Goal: Contribute content: Add original content to the website for others to see

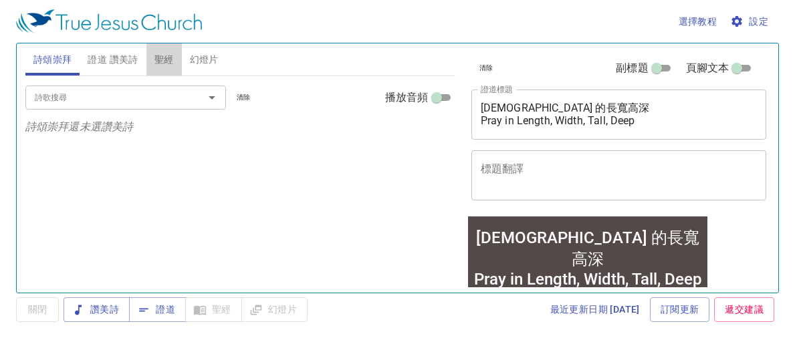
click at [169, 61] on span "聖經" at bounding box center [163, 59] width 19 height 17
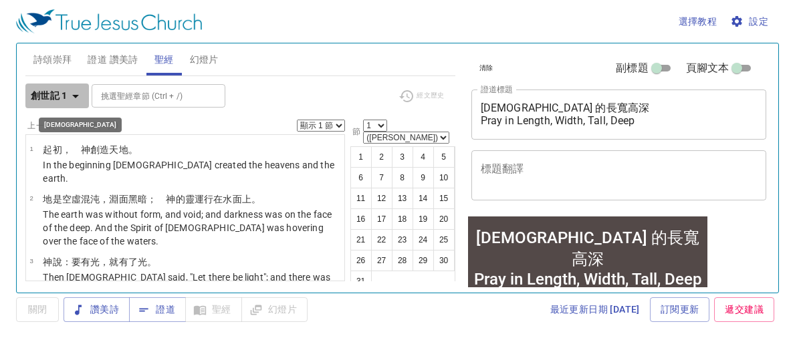
click at [76, 99] on icon "button" at bounding box center [76, 96] width 16 height 16
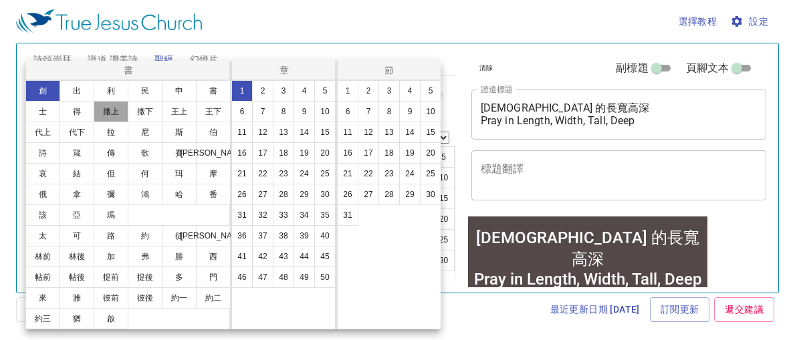
click at [113, 114] on button "撒上" at bounding box center [111, 111] width 35 height 21
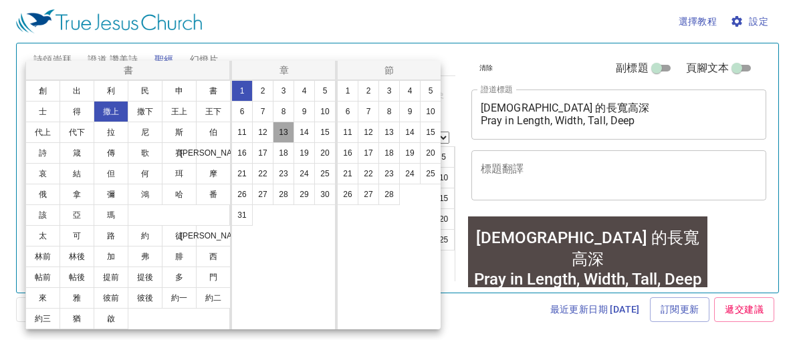
click at [283, 139] on button "13" at bounding box center [283, 132] width 21 height 21
click at [350, 92] on button "1" at bounding box center [347, 90] width 21 height 21
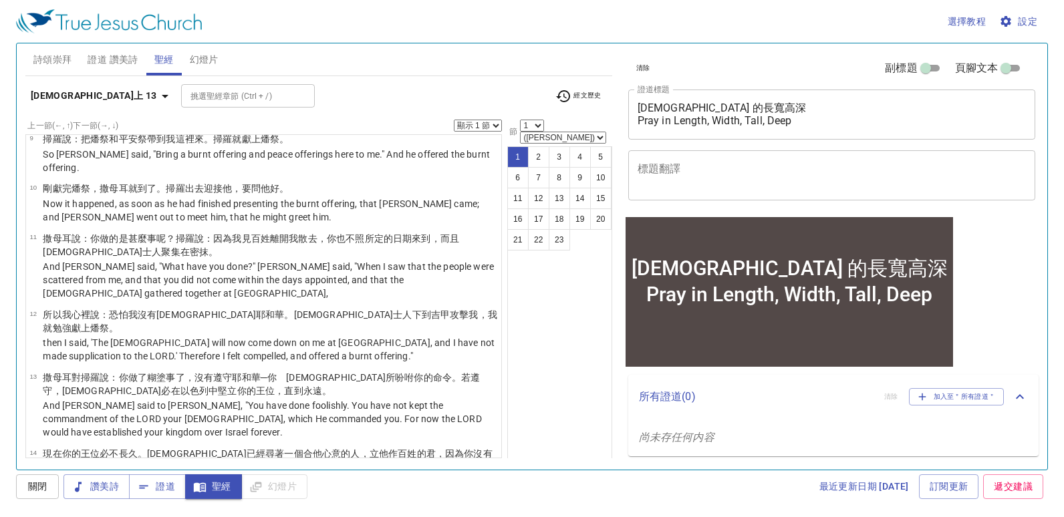
scroll to position [469, 0]
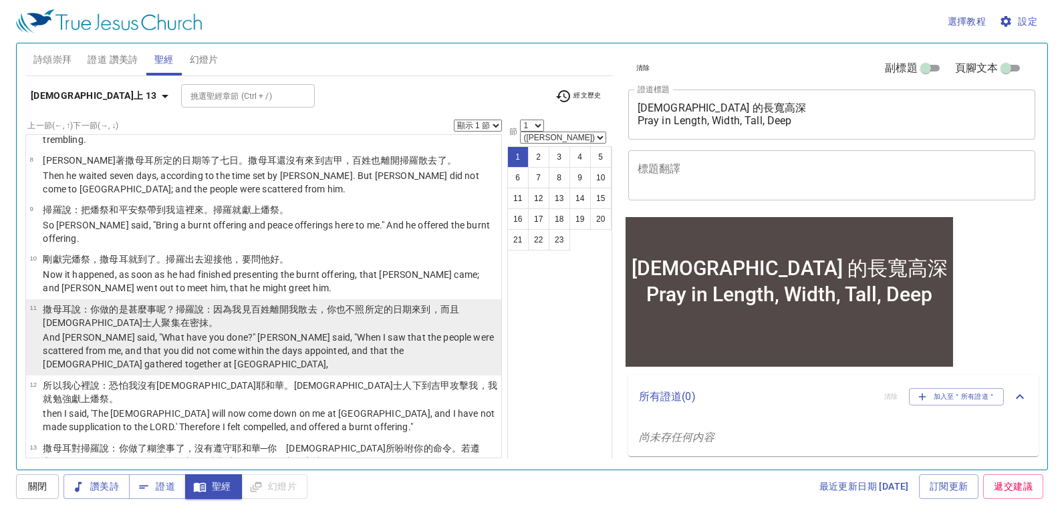
click at [330, 303] on p "撒母耳 說 ：你做的是甚麼事 呢？[PERSON_NAME] 說 ：因為我見 百姓 離開我散去 ，你也不照所定的 日期 來到 ，而且[DEMOGRAPHIC_…" at bounding box center [270, 316] width 454 height 27
select select "11"
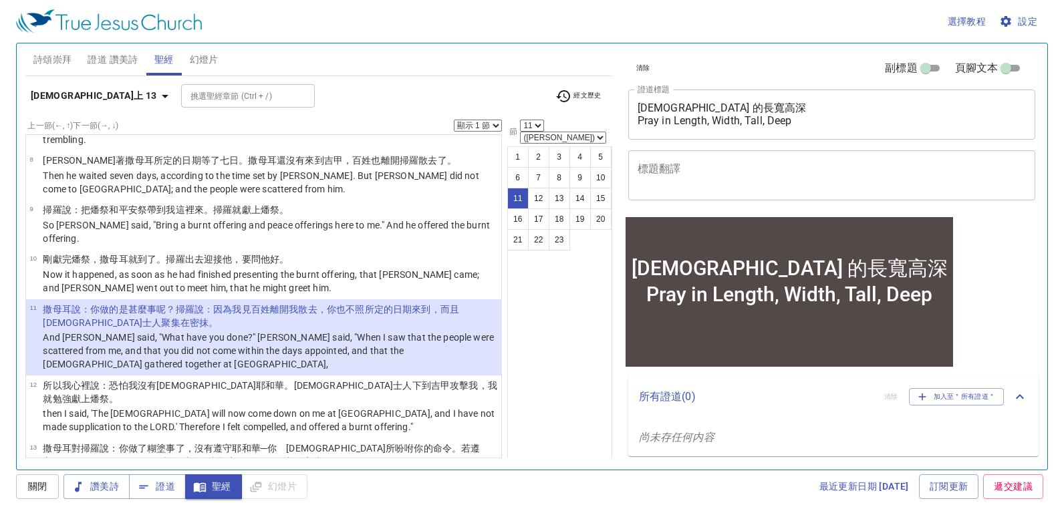
click at [0, 251] on div "選擇教程 設定 詩頌崇拜 證道 讚美詩 聖經 幻燈片 詩歌搜尋 詩歌搜尋 清除 播放音頻 詩頌崇拜還未選讚美詩 詩歌搜尋 詩歌搜尋 清除 播放音頻 證道還未選…" at bounding box center [532, 258] width 1064 height 517
click at [462, 121] on select "顯示 1 節 顯示 2 節 顯示 3 節 顯示 4 節 顯示 5 節" at bounding box center [478, 126] width 48 height 12
select select "5"
click at [454, 120] on select "顯示 1 節 顯示 2 節 顯示 3 節 顯示 4 節 顯示 5 節" at bounding box center [478, 126] width 48 height 12
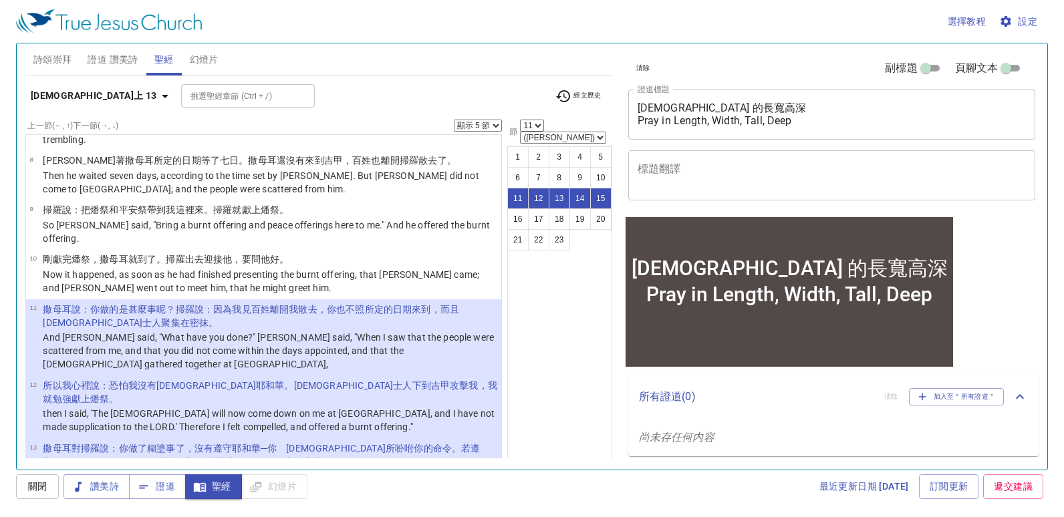
click at [3, 132] on div "選擇教程 設定 詩頌崇拜 證道 讚美詩 聖經 幻燈片 詩歌搜尋 詩歌搜尋 清除 播放音頻 詩頌崇拜還未選讚美詩 詩歌搜尋 詩歌搜尋 清除 播放音頻 證道還未選…" at bounding box center [532, 258] width 1064 height 517
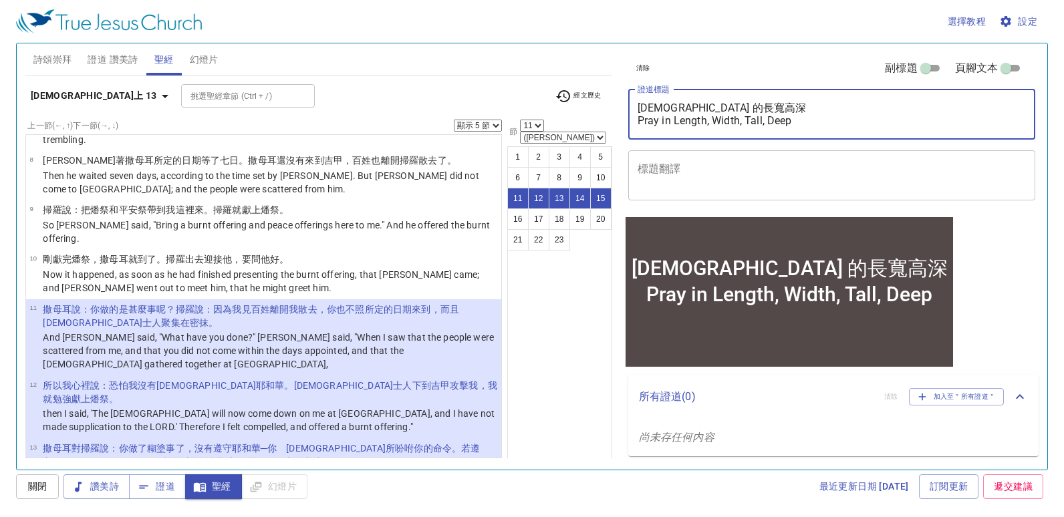
drag, startPoint x: 795, startPoint y: 124, endPoint x: 618, endPoint y: 109, distance: 177.7
click at [618, 109] on div "清除 副標題 頁腳文本 證道標題 [DEMOGRAPHIC_DATA] 的長寬高深 Pray in Length, Width, Tall, Deep x 證…" at bounding box center [831, 251] width 427 height 426
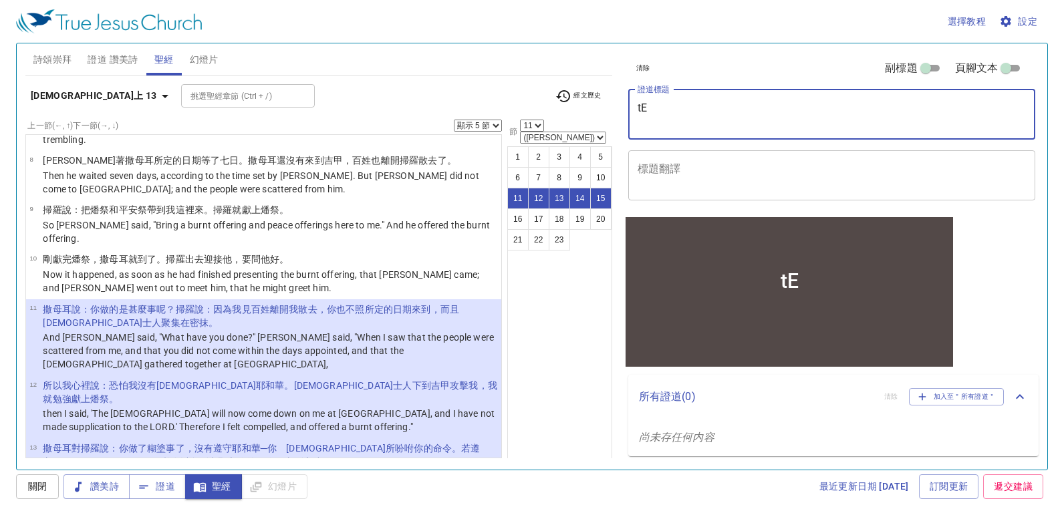
type textarea "t"
type textarea "Testimony & Sharing"
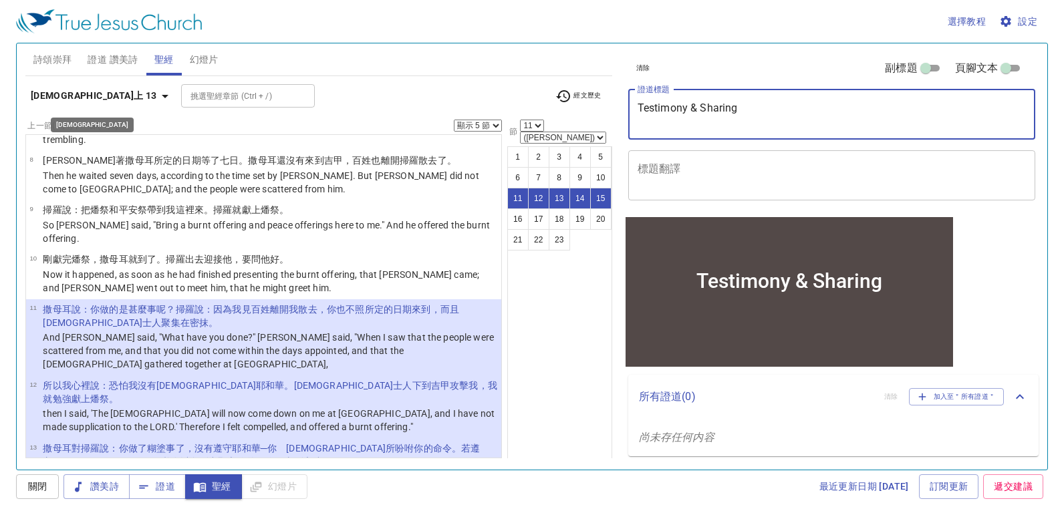
click at [162, 96] on icon "button" at bounding box center [165, 96] width 7 height 3
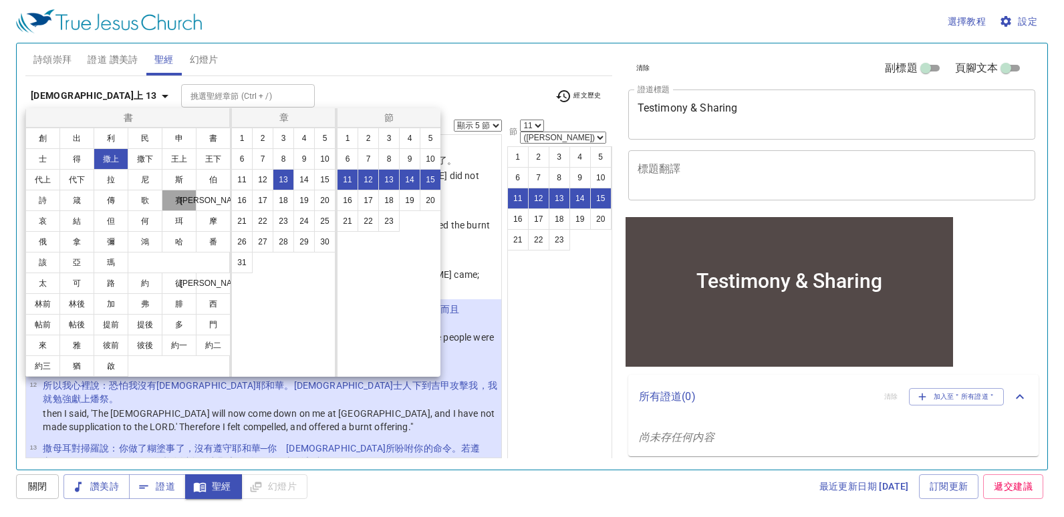
click at [180, 204] on button "賽" at bounding box center [179, 200] width 35 height 21
select select "1"
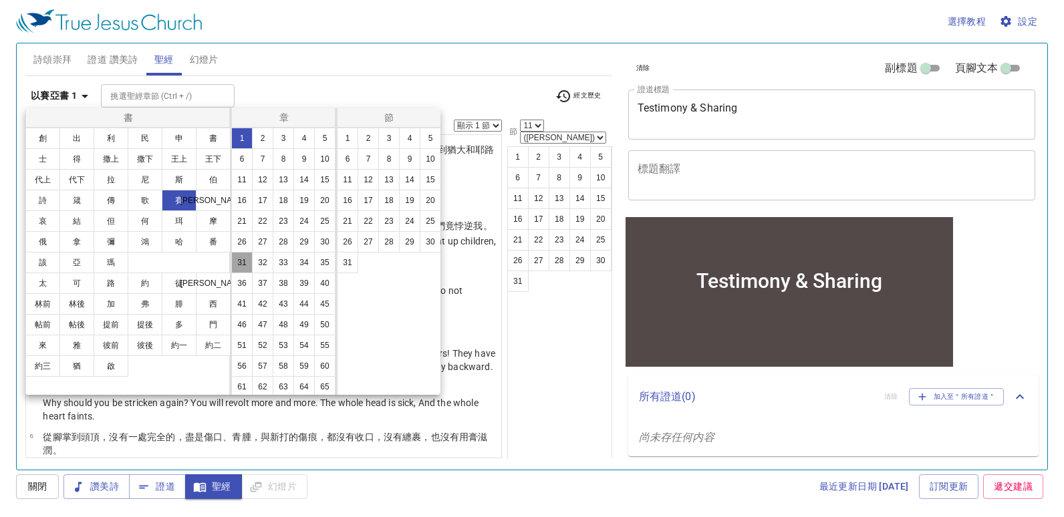
click at [253, 273] on button "31" at bounding box center [241, 262] width 21 height 21
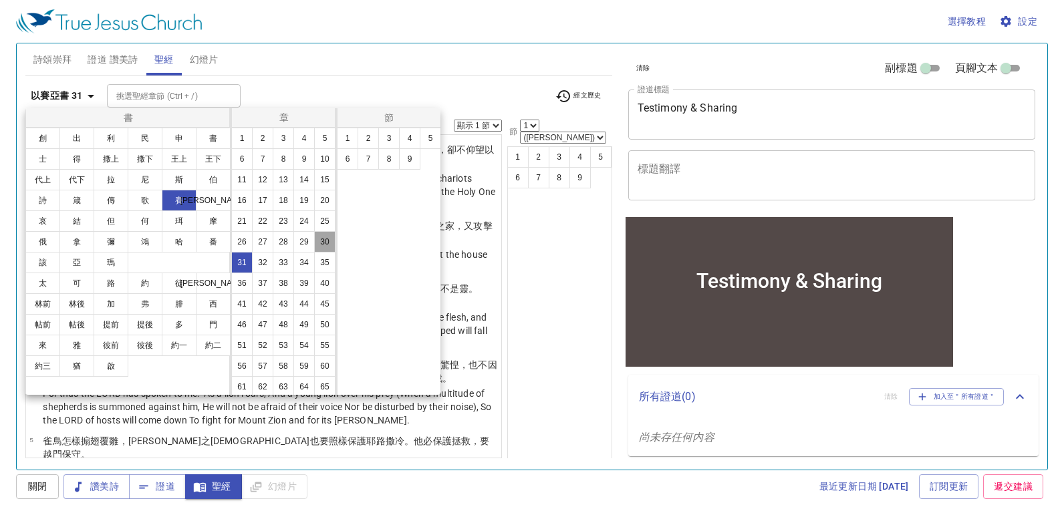
click at [314, 253] on button "30" at bounding box center [324, 241] width 21 height 21
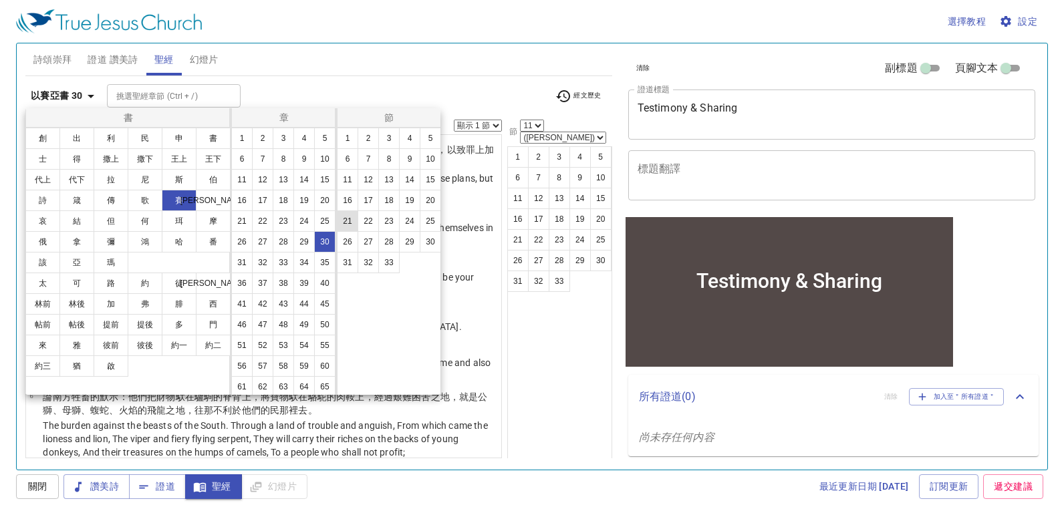
click at [346, 221] on button "21" at bounding box center [347, 221] width 21 height 21
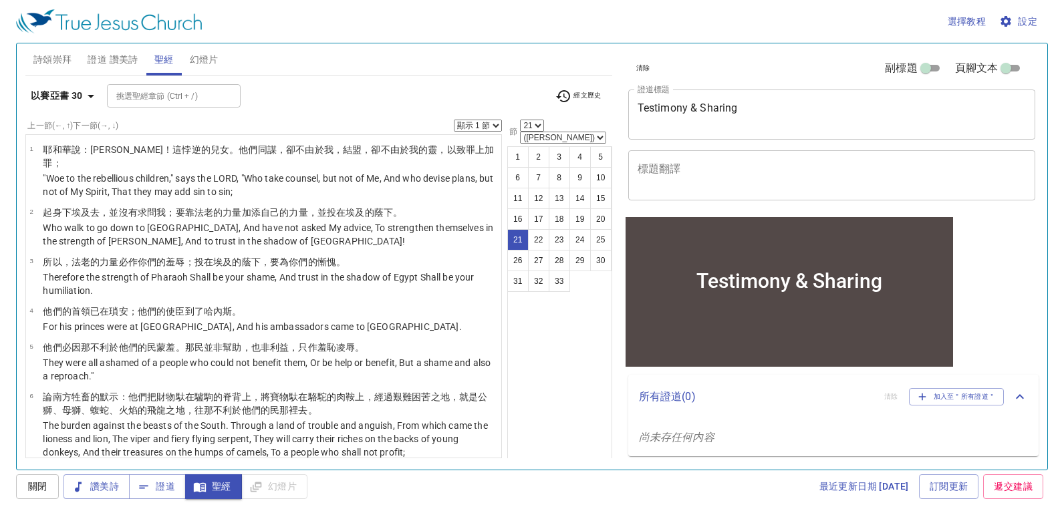
scroll to position [898, 0]
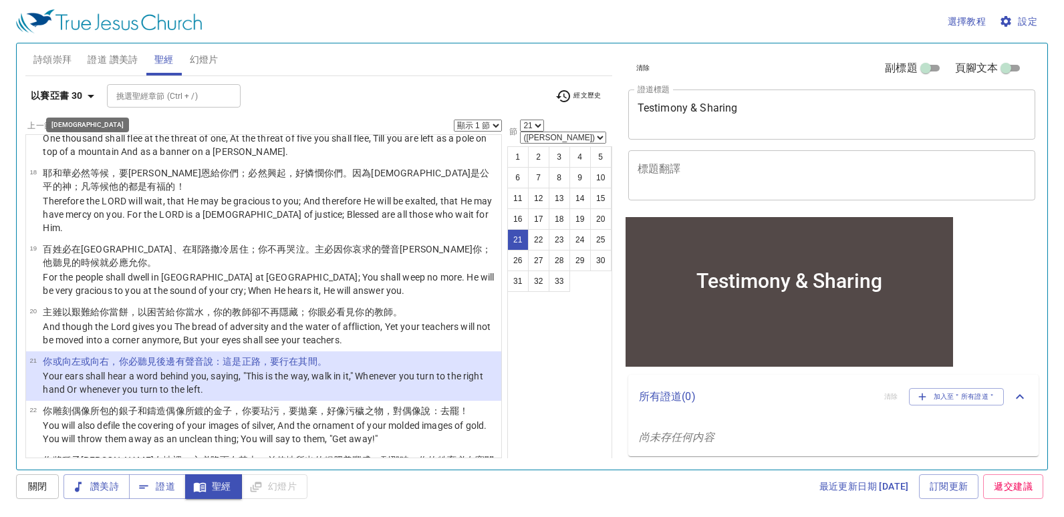
click at [94, 96] on icon "button" at bounding box center [91, 96] width 16 height 16
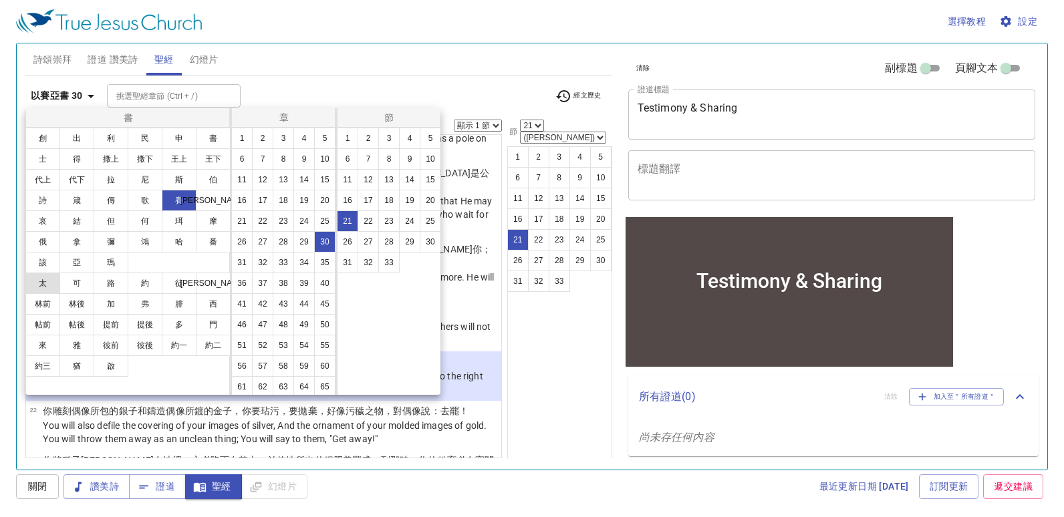
click at [49, 284] on button "太" at bounding box center [42, 283] width 35 height 21
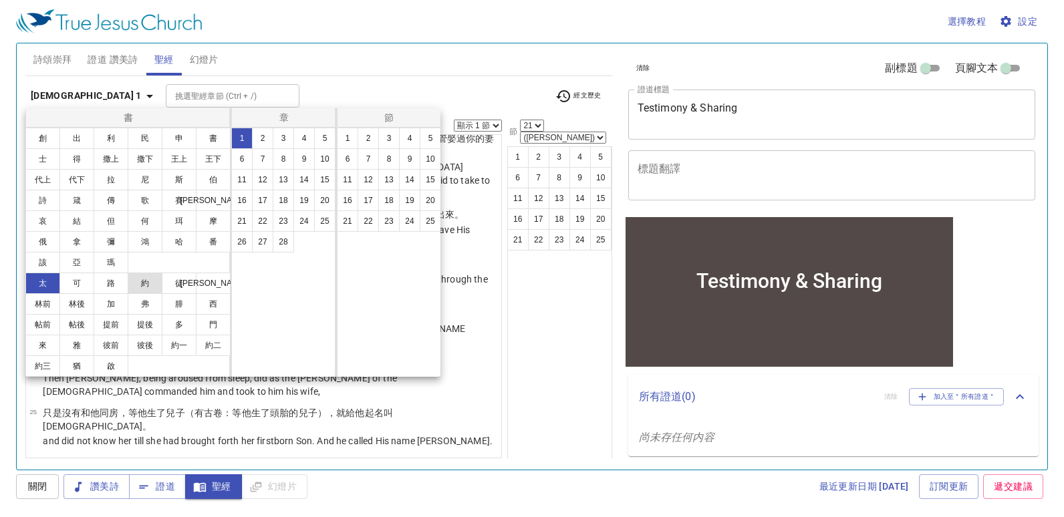
scroll to position [0, 0]
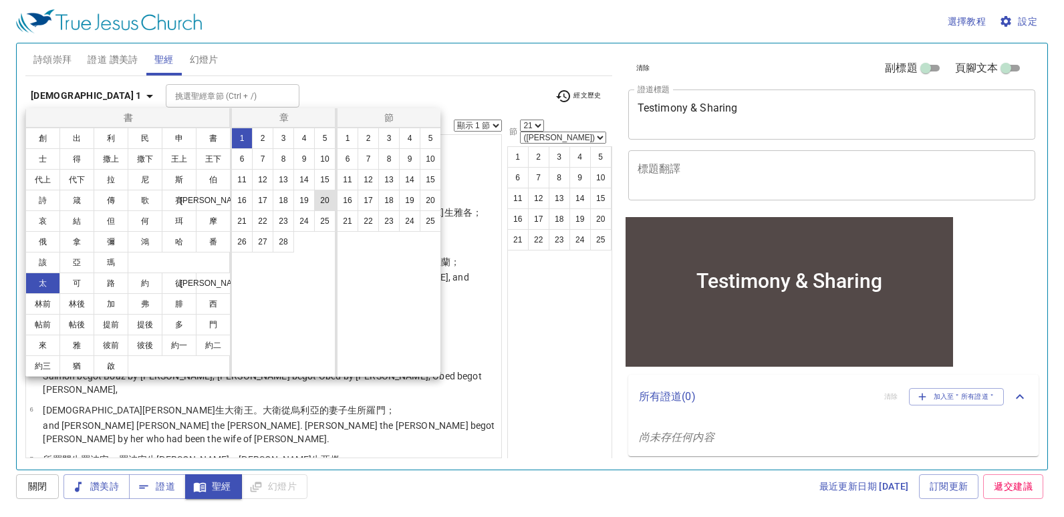
click at [332, 202] on button "20" at bounding box center [324, 200] width 21 height 21
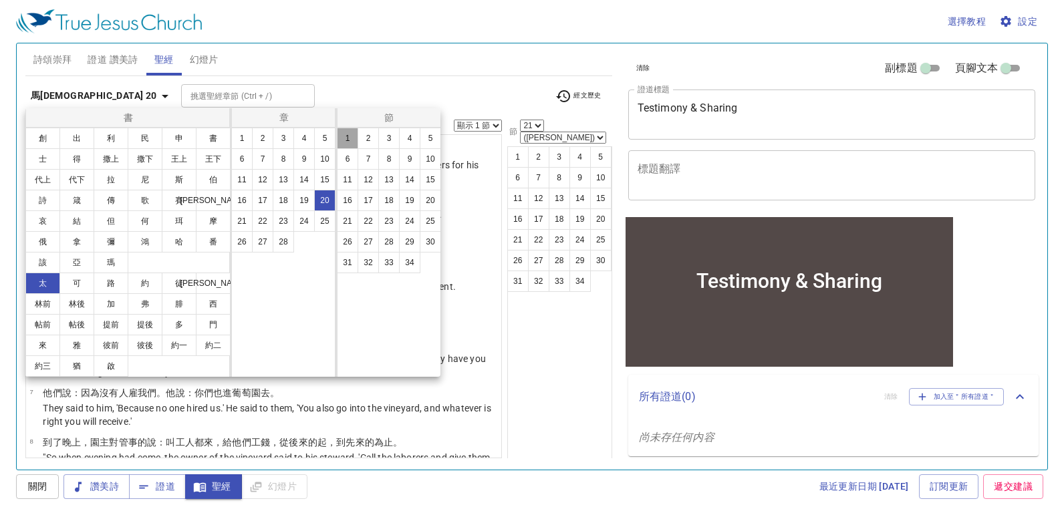
click at [345, 131] on button "1" at bounding box center [347, 138] width 21 height 21
select select "1"
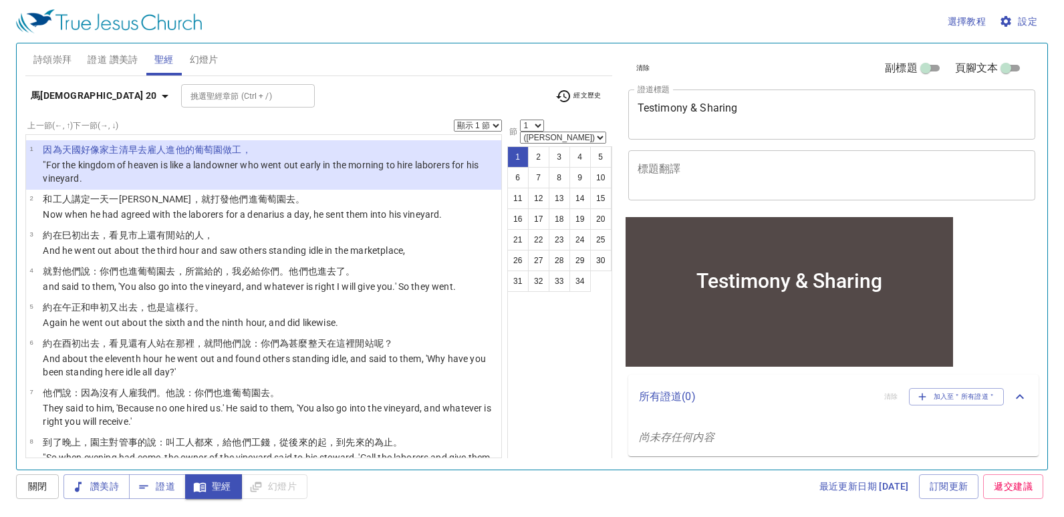
click at [499, 125] on select "顯示 1 節 顯示 2 節 顯示 3 節 顯示 4 節 顯示 5 節" at bounding box center [478, 126] width 48 height 12
select select "5"
click at [454, 120] on select "顯示 1 節 顯示 2 節 顯示 3 節 顯示 4 節 顯示 5 節" at bounding box center [478, 126] width 48 height 12
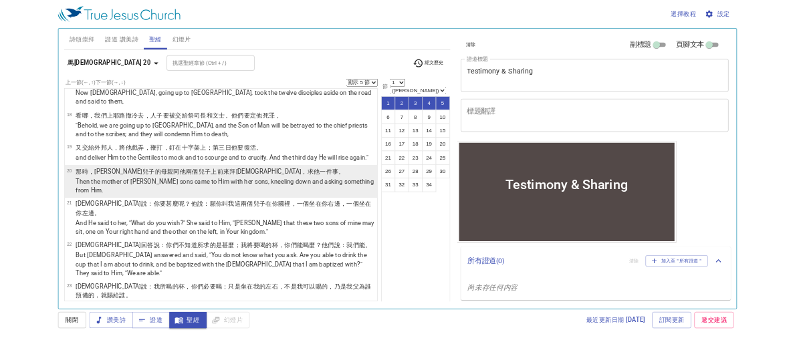
scroll to position [684, 0]
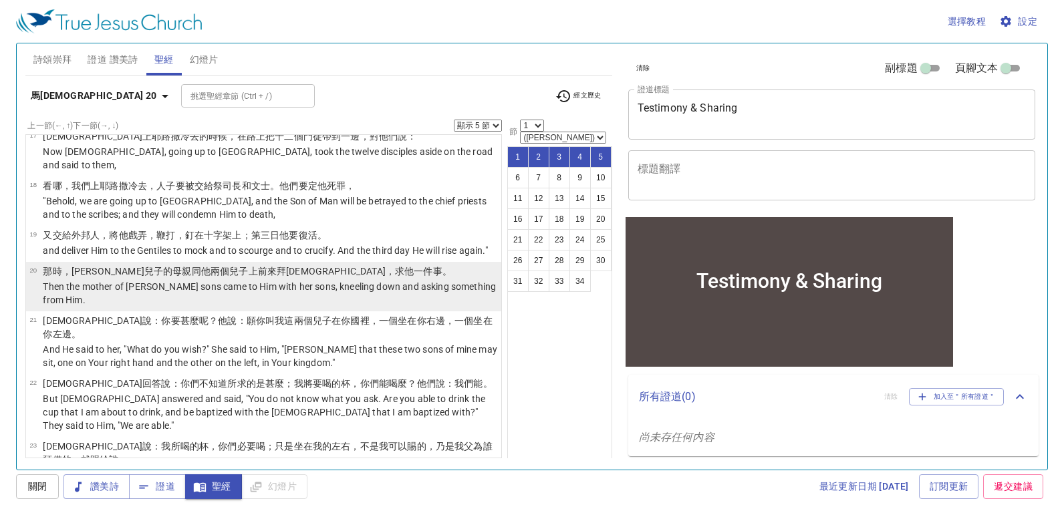
click at [275, 289] on p "Then the mother of [PERSON_NAME] sons came to Him with her sons, kneeling down …" at bounding box center [270, 293] width 454 height 27
select select "20"
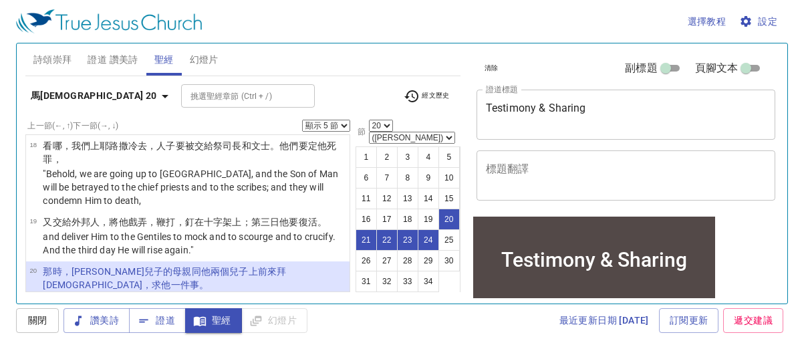
scroll to position [899, 0]
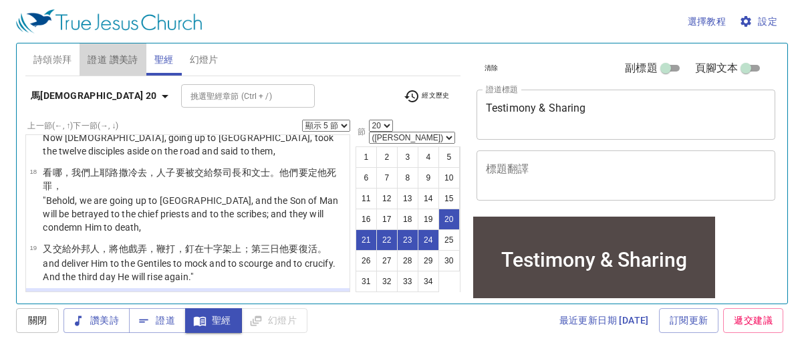
click at [124, 63] on span "證道 讚美詩" at bounding box center [113, 59] width 50 height 17
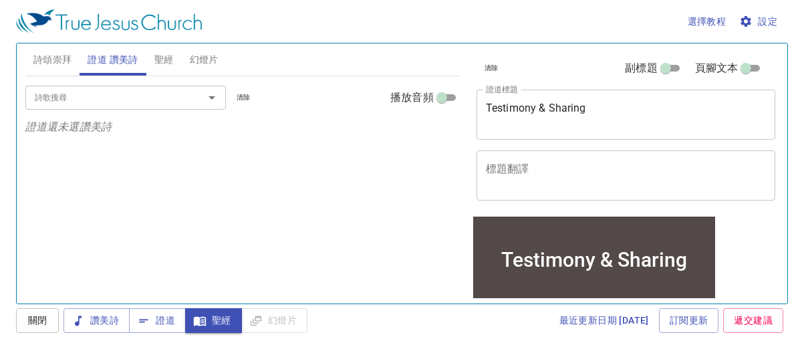
click at [166, 60] on span "聖經" at bounding box center [163, 59] width 19 height 17
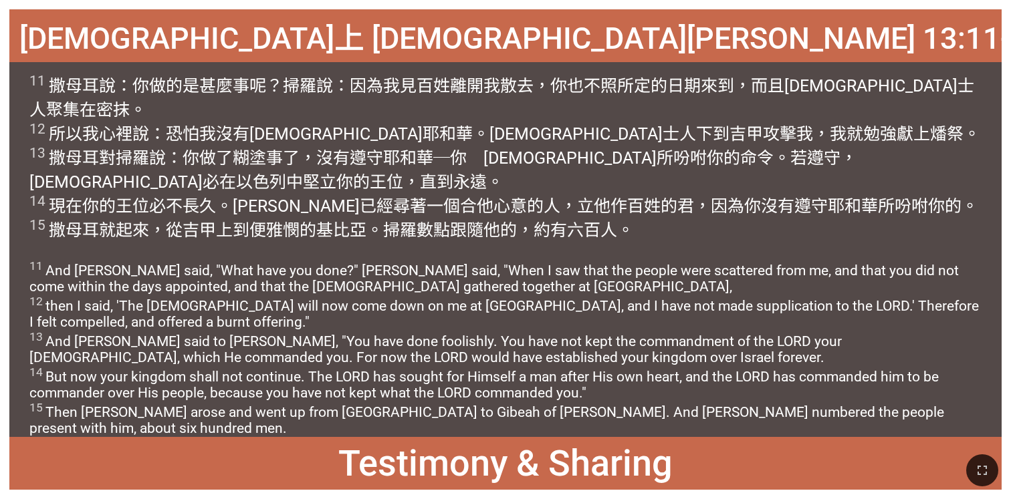
drag, startPoint x: 341, startPoint y: 463, endPoint x: 610, endPoint y: 463, distance: 269.3
click at [534, 427] on div at bounding box center [505, 470] width 1011 height 57
